Goal: Task Accomplishment & Management: Complete application form

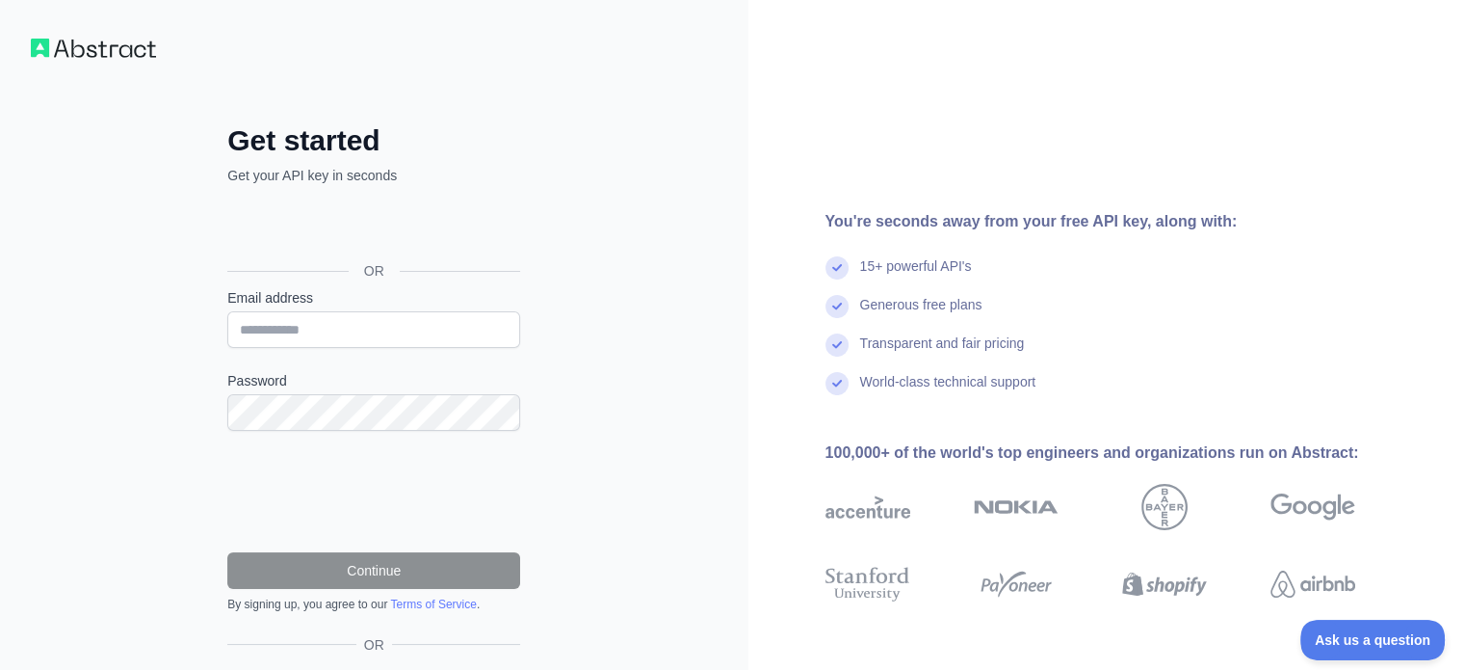
click at [1417, 587] on div at bounding box center [1344, 583] width 146 height 73
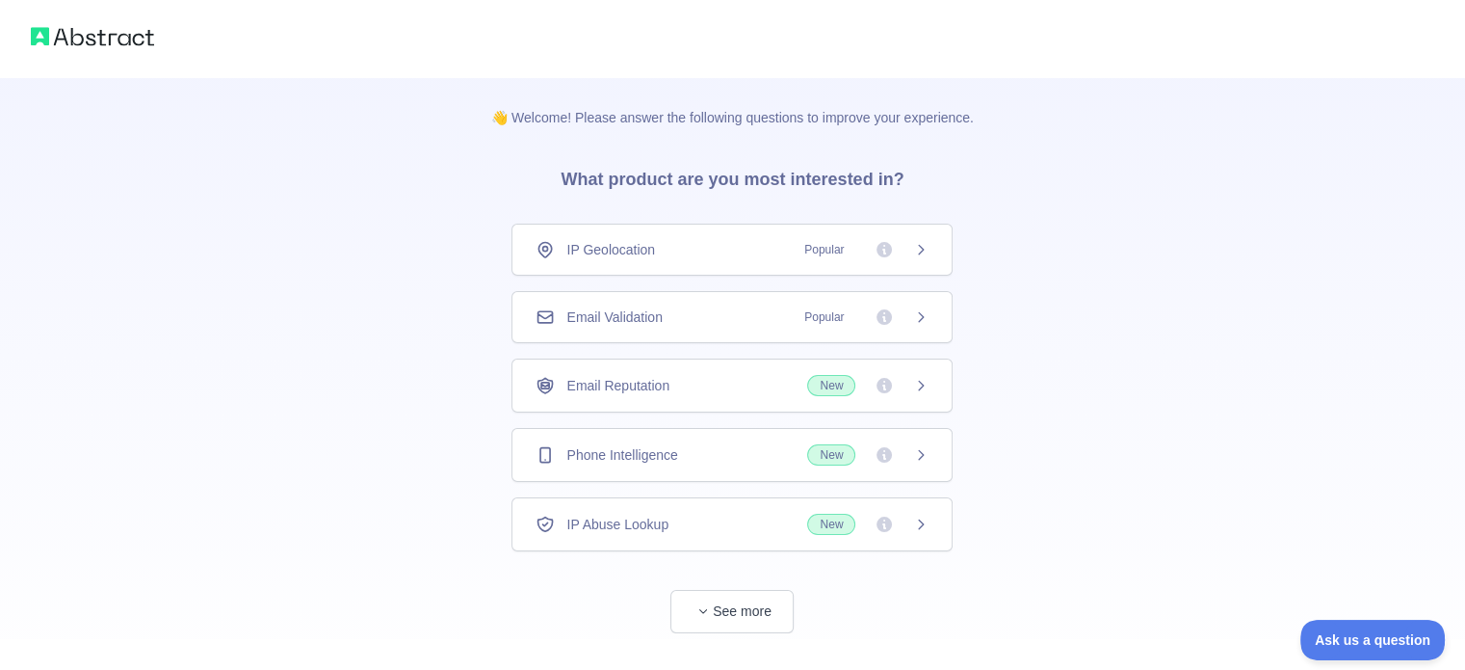
scroll to position [37, 0]
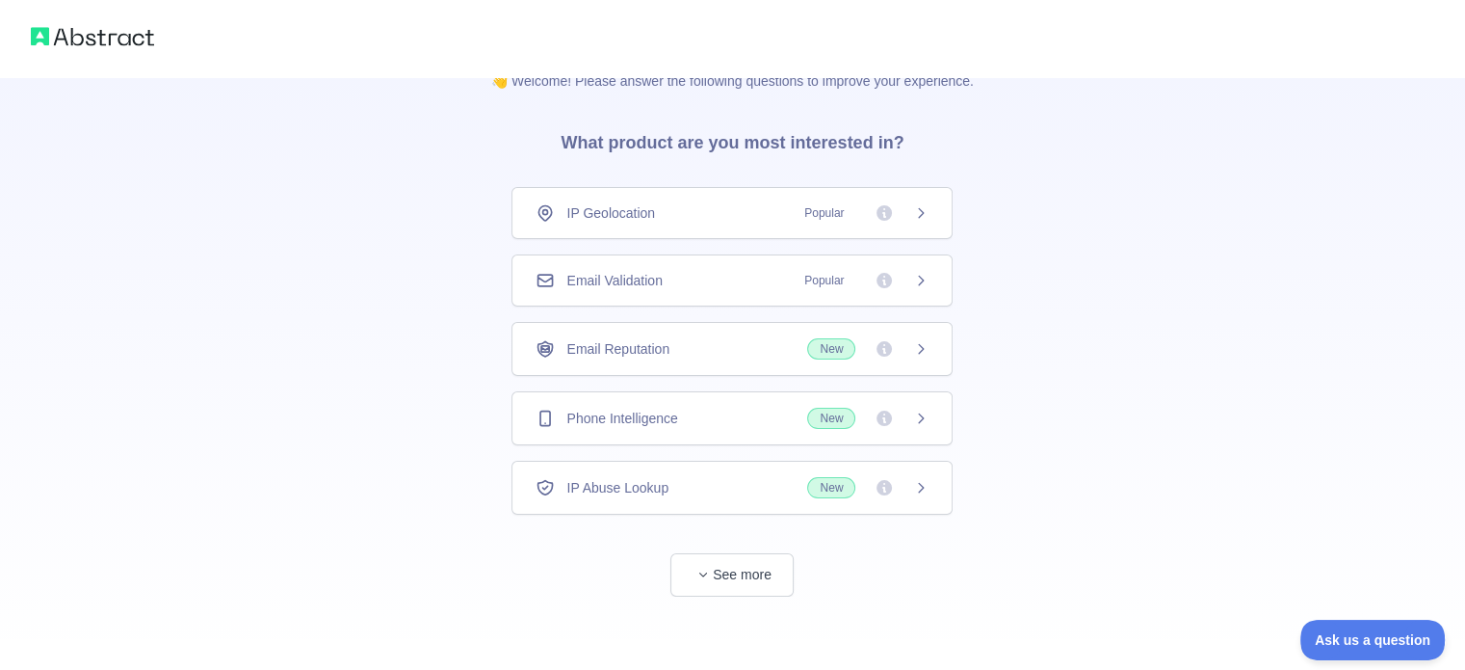
click at [827, 418] on span "New" at bounding box center [831, 418] width 48 height 21
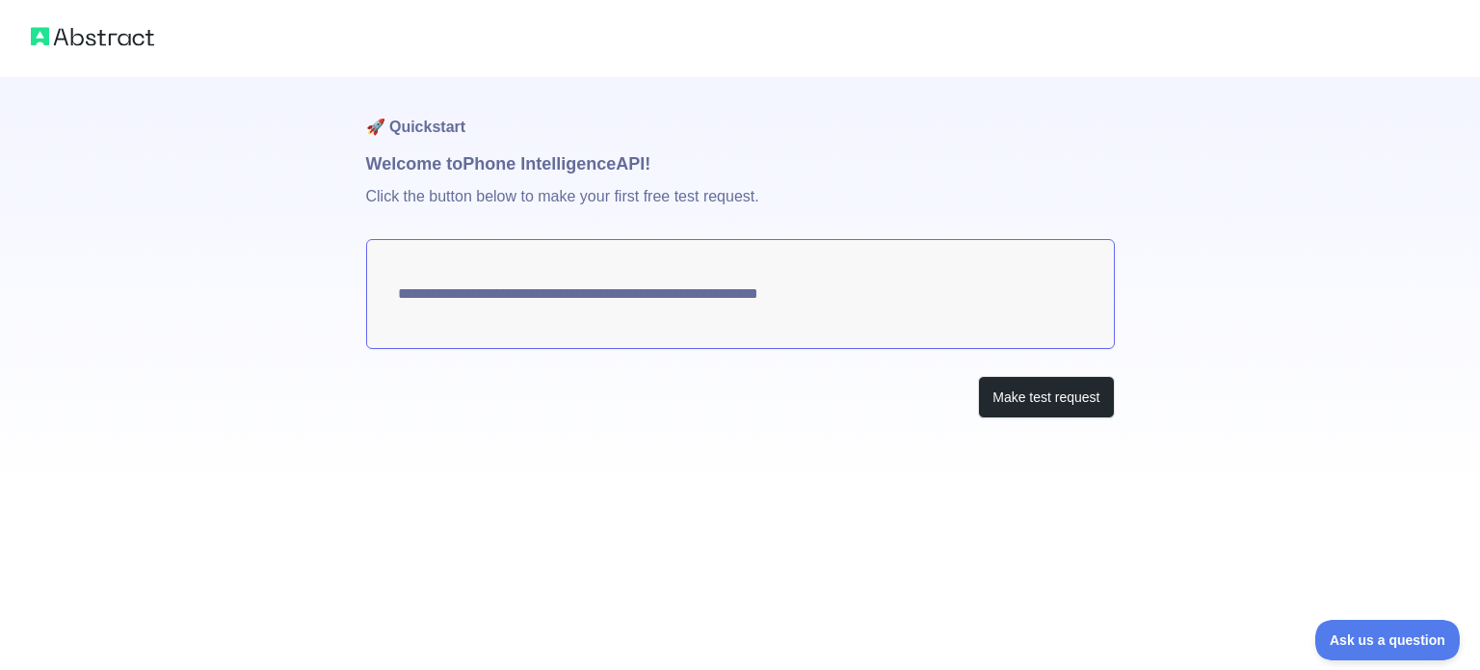
click at [858, 300] on textarea "**********" at bounding box center [740, 294] width 749 height 110
click at [1025, 393] on button "Make test request" at bounding box center [1046, 397] width 136 height 43
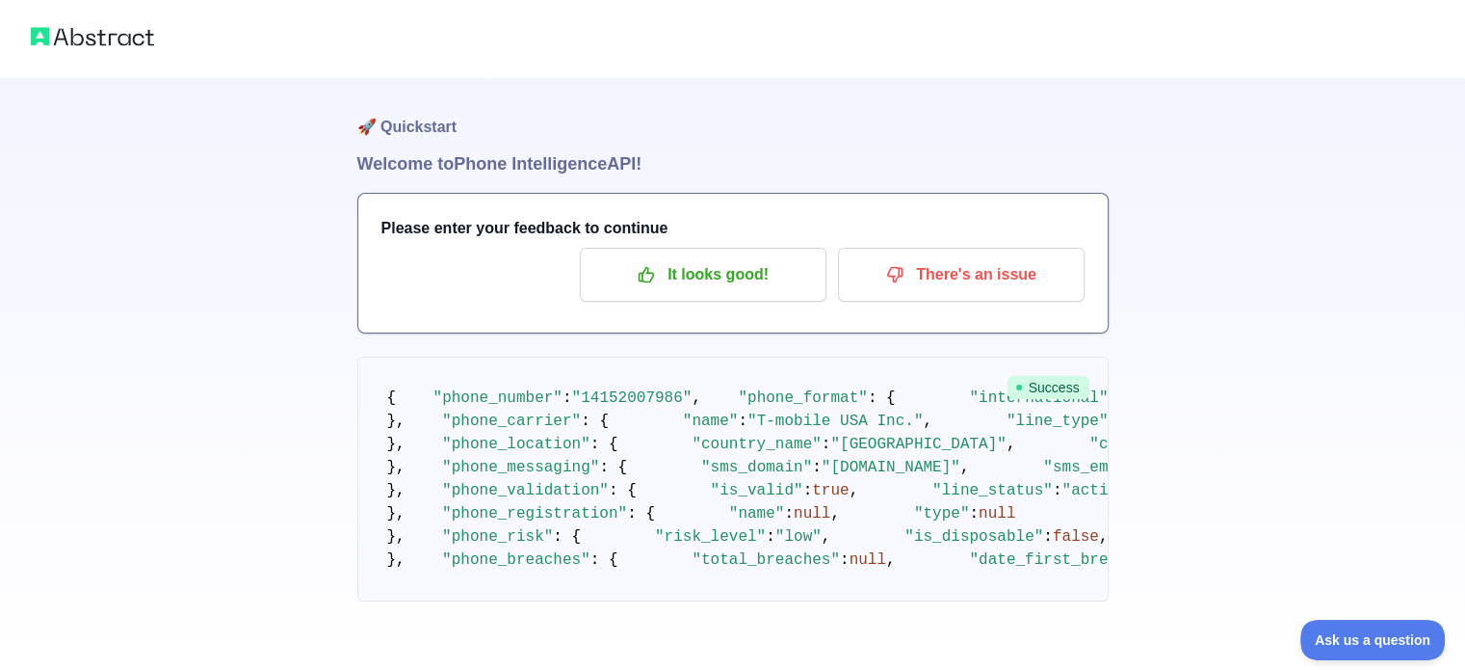
click at [748, 430] on span ""T-mobile USA Inc."" at bounding box center [835, 420] width 175 height 17
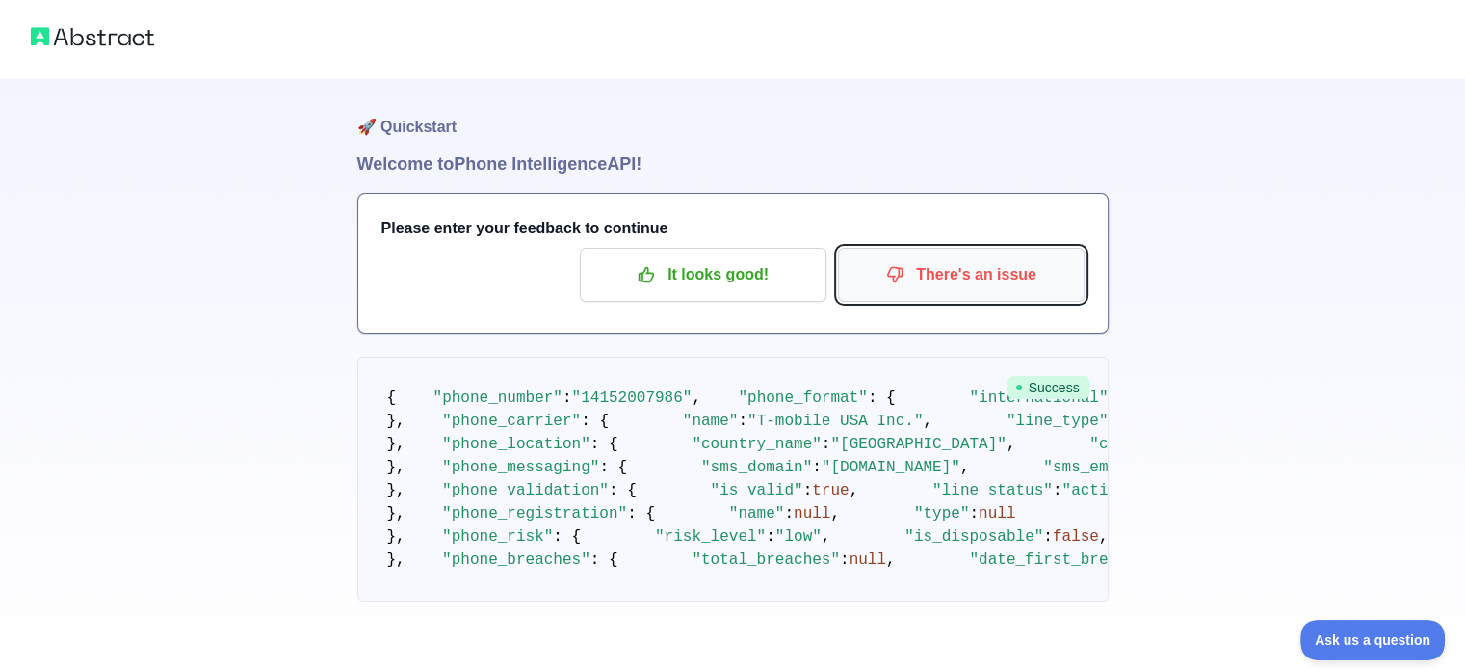
click at [944, 279] on p "There's an issue" at bounding box center [962, 274] width 218 height 33
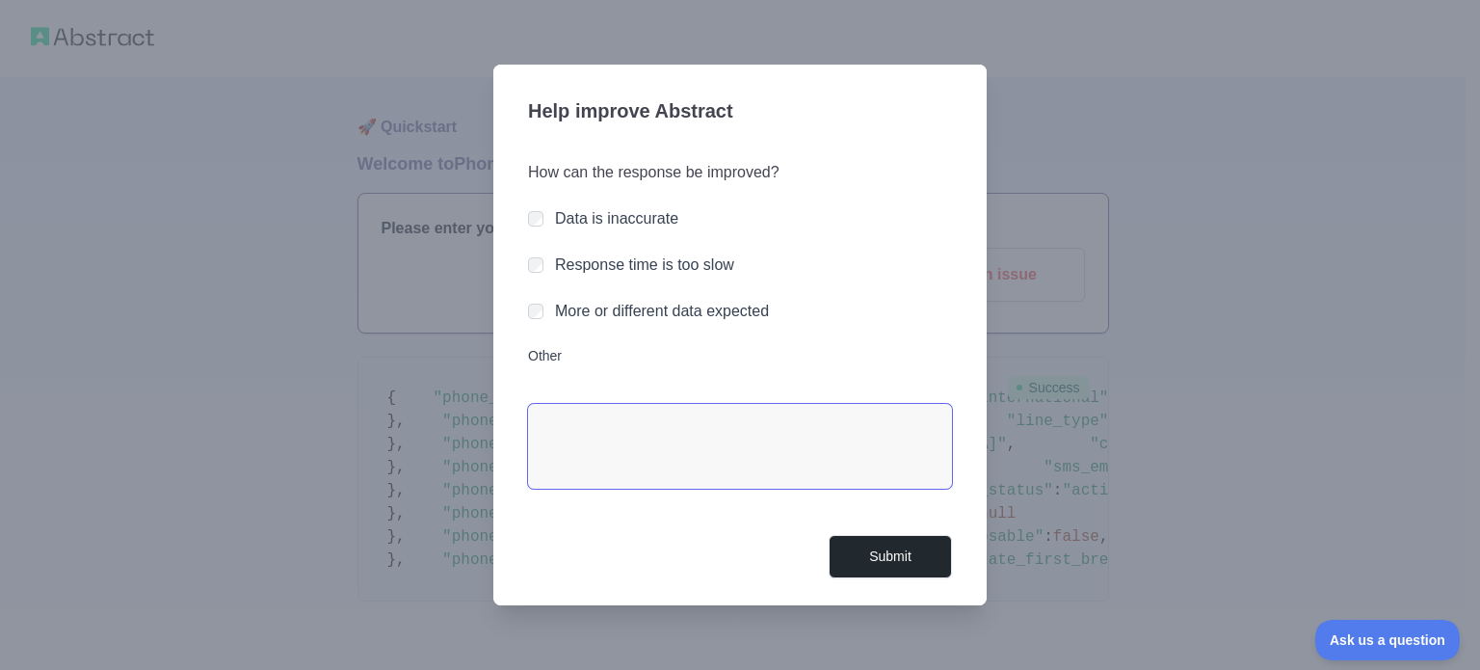
click at [621, 450] on textarea "Other" at bounding box center [740, 446] width 424 height 85
type textarea "**"
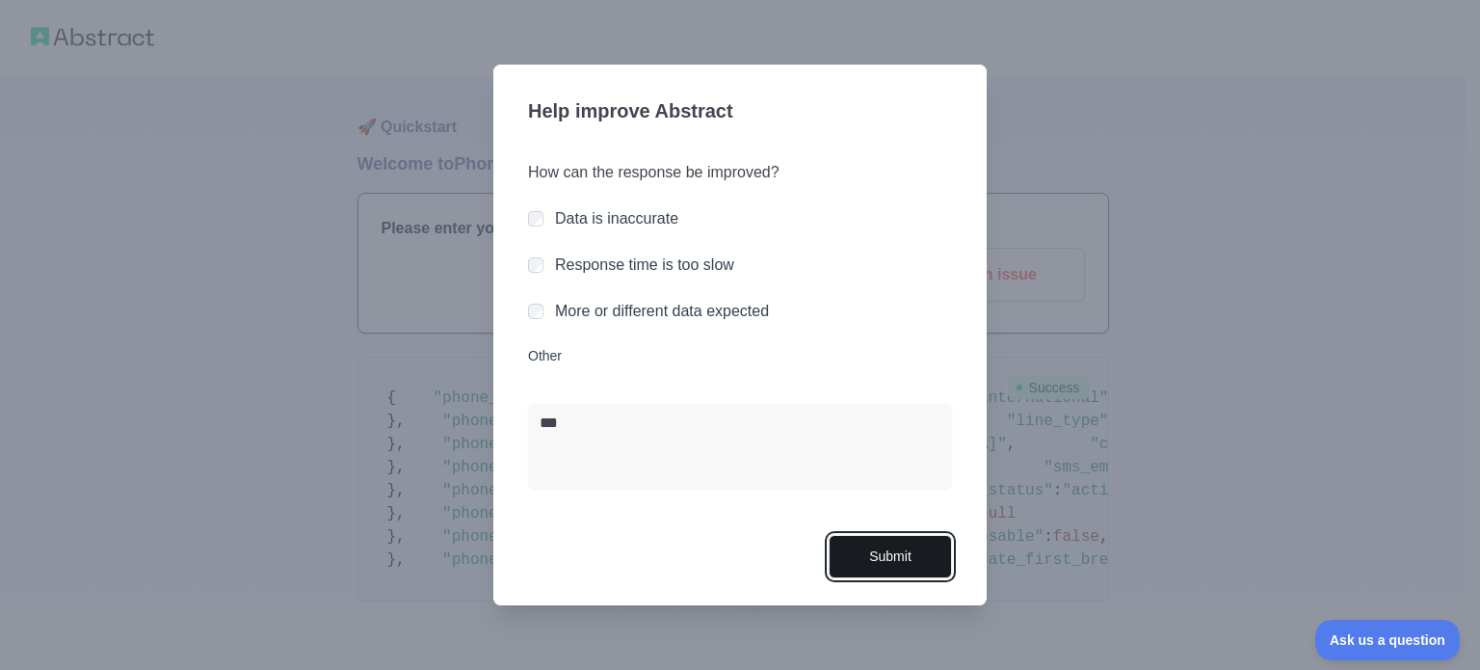
click at [884, 569] on button "Submit" at bounding box center [890, 556] width 123 height 43
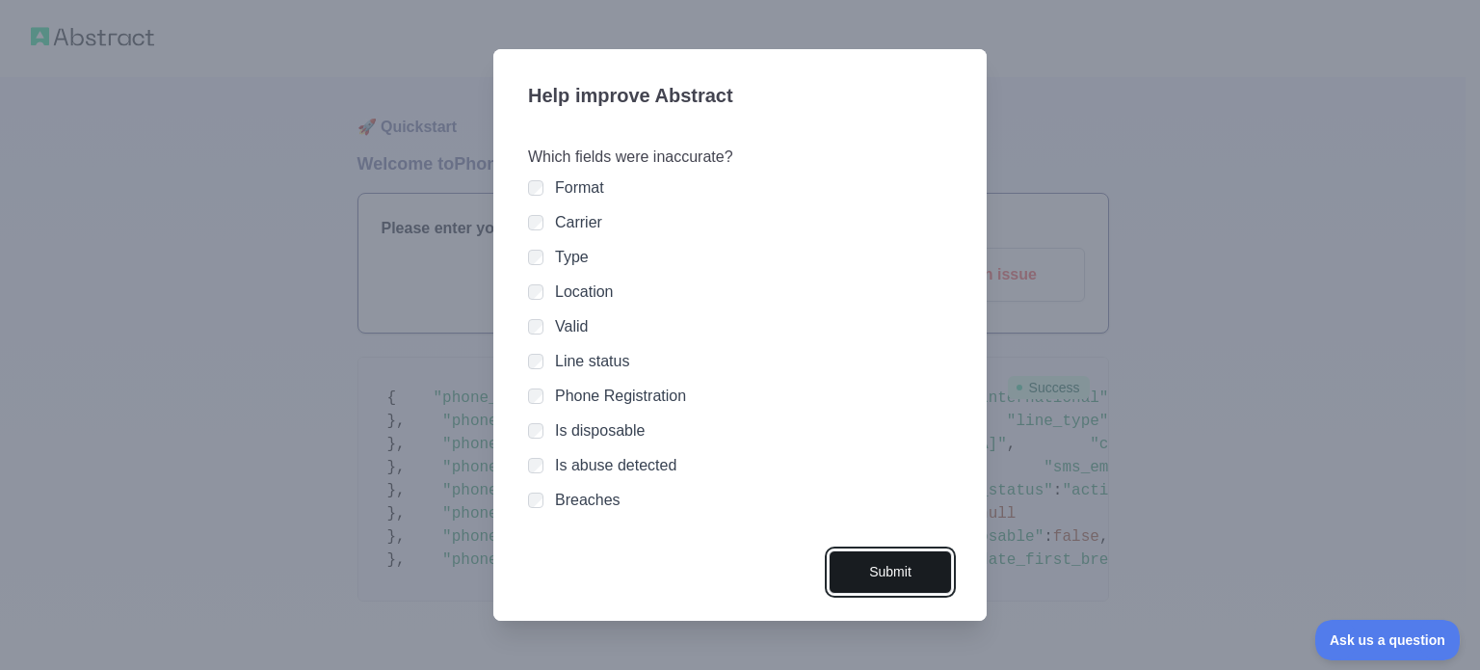
click at [903, 557] on button "Submit" at bounding box center [890, 571] width 123 height 43
